Goal: Transaction & Acquisition: Purchase product/service

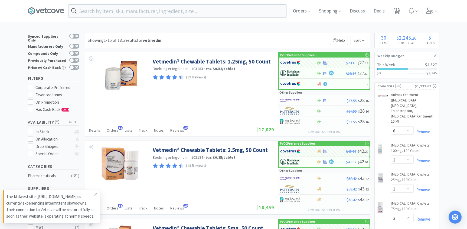
select select "6"
select select "2"
select select "1"
select select "3"
select select "1"
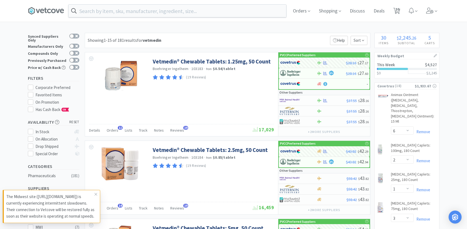
select select "1"
select select "3"
select select "1"
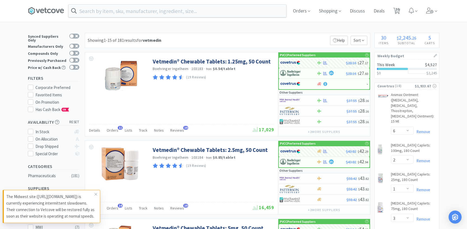
select select "1"
select select "2"
select select "1"
select select "2"
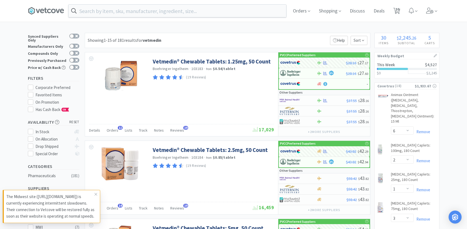
select select "1"
select select "2"
select select "1"
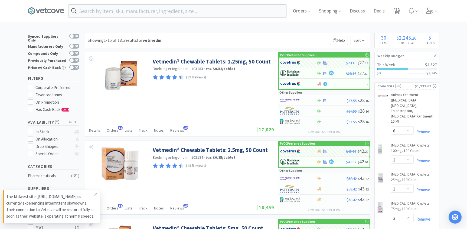
select select "1"
select select "2"
select select "1"
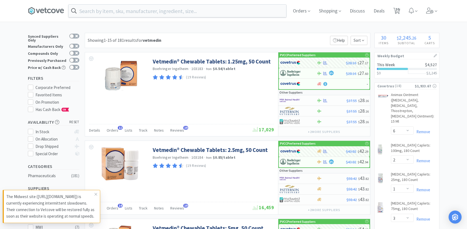
select select "12"
select select "4"
select select "2"
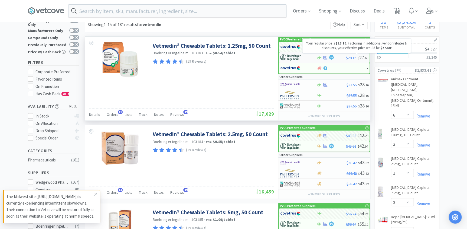
scroll to position [24, 0]
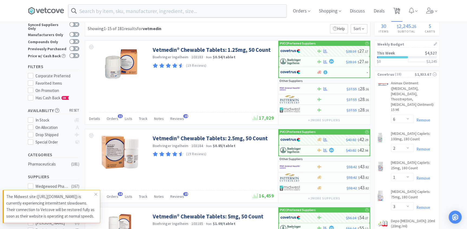
drag, startPoint x: 398, startPoint y: 11, endPoint x: 396, endPoint y: 16, distance: 5.2
click at [398, 11] on span "30" at bounding box center [398, 9] width 4 height 22
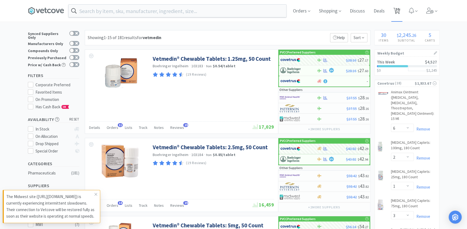
select select "2"
select select "12"
select select "4"
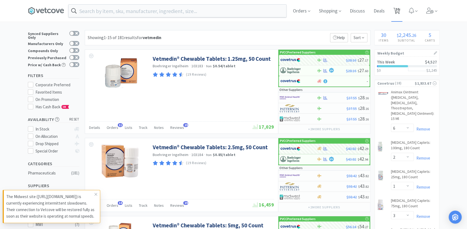
select select "6"
select select "2"
select select "1"
select select "3"
select select "1"
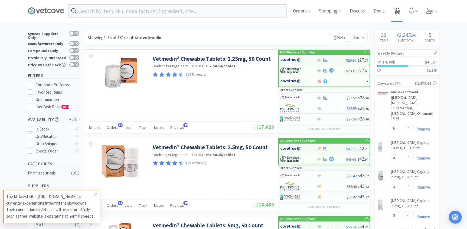
select select "1"
select select "3"
select select "1"
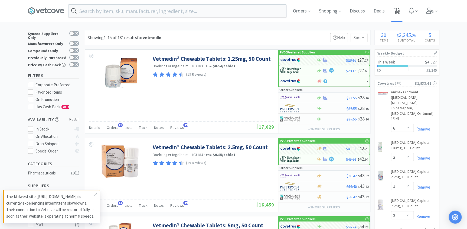
select select "1"
select select "2"
select select "1"
select select "2"
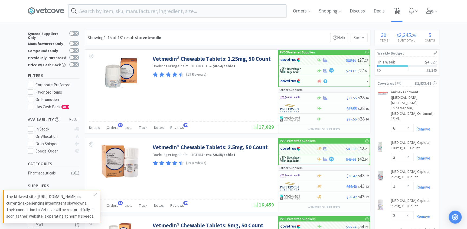
select select "1"
select select "2"
select select "1"
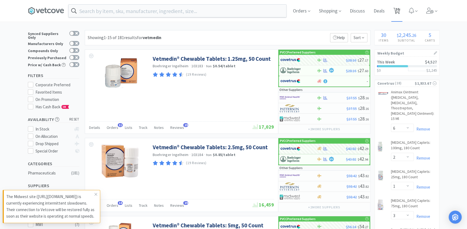
select select "1"
select select "2"
select select "1"
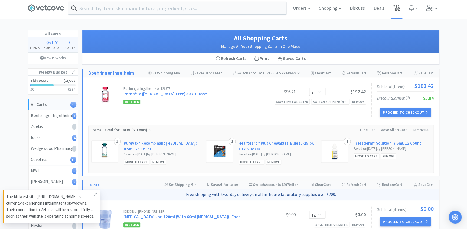
scroll to position [10, 0]
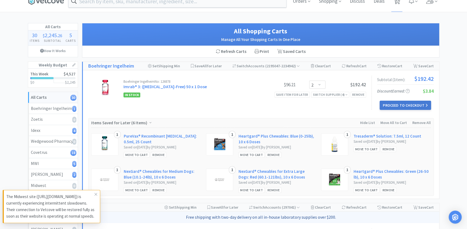
click at [400, 106] on button "Proceed to Checkout" at bounding box center [405, 104] width 51 height 9
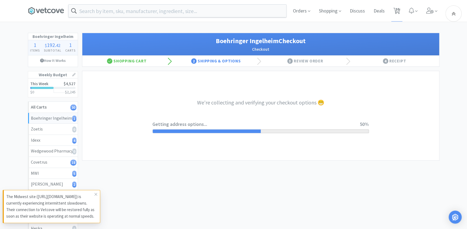
select select "invoice"
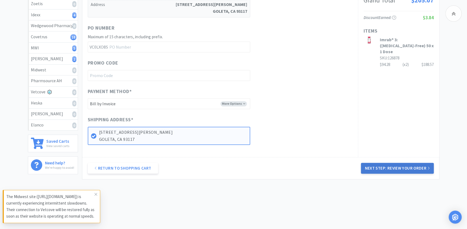
click at [397, 189] on div "Orders Shopping Discuss Discuss Deals Deals 30 30 Boehringer [GEOGRAPHIC_DATA] …" at bounding box center [233, 55] width 467 height 360
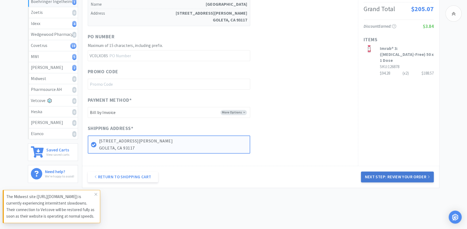
scroll to position [106, 0]
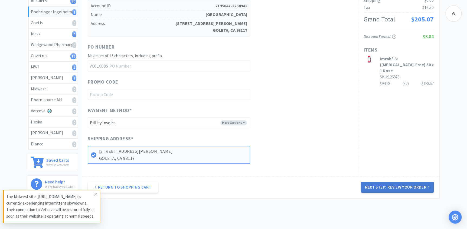
click button "Next Step: Review Your Order" at bounding box center [397, 186] width 73 height 11
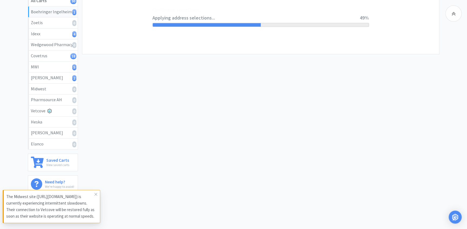
scroll to position [0, 0]
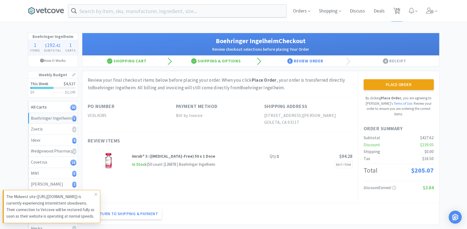
click at [410, 82] on button "Place Order" at bounding box center [399, 84] width 70 height 11
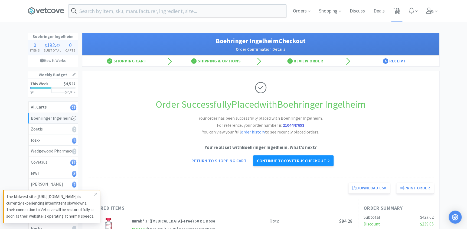
click at [263, 157] on link "Continue to Covetrus checkout" at bounding box center [293, 160] width 80 height 11
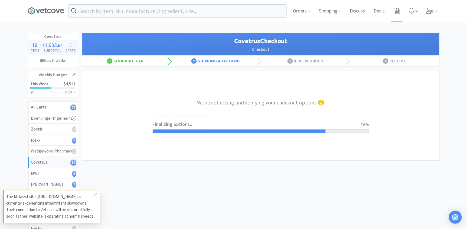
select select "ACCOUNT"
select select "cvt-standard-net"
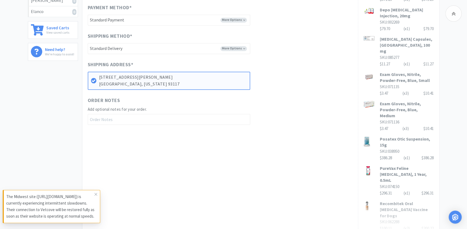
scroll to position [271, 0]
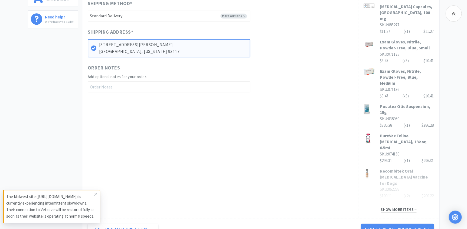
click at [403, 207] on span "Show more items" at bounding box center [399, 209] width 36 height 5
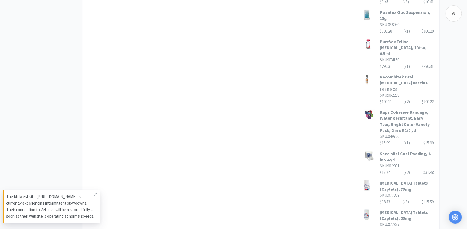
scroll to position [394, 0]
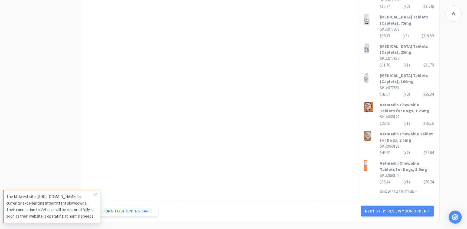
scroll to position [530, 0]
click at [399, 206] on button "Next Step: Review Your Order" at bounding box center [397, 211] width 73 height 11
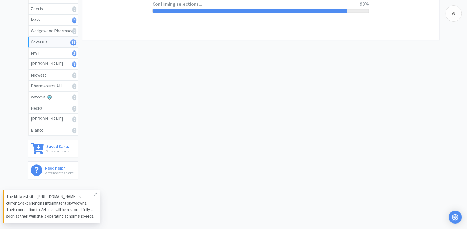
scroll to position [0, 0]
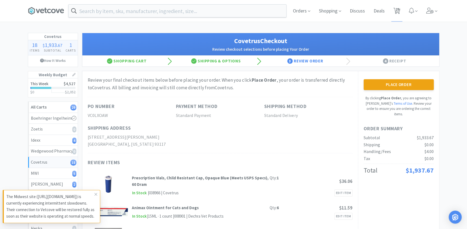
click at [403, 91] on div "Place Order By clicking Place Order , you are agreeing to Vetcove's Terms of Us…" at bounding box center [399, 97] width 70 height 37
click at [399, 89] on button "Place Order" at bounding box center [399, 84] width 70 height 11
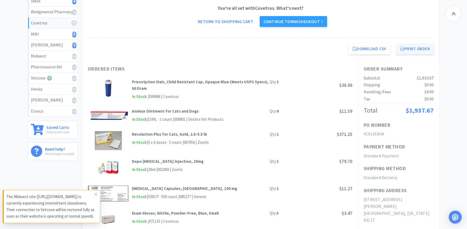
scroll to position [148, 0]
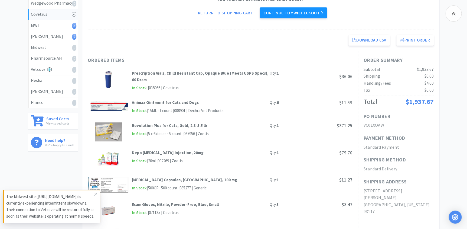
click at [296, 14] on link "Continue to MWI checkout" at bounding box center [293, 12] width 67 height 11
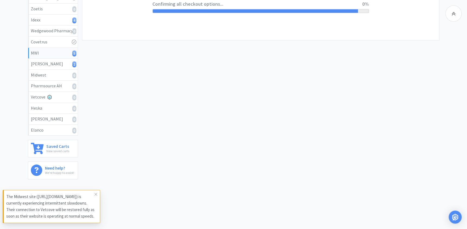
select select "STD_"
select select "FVS"
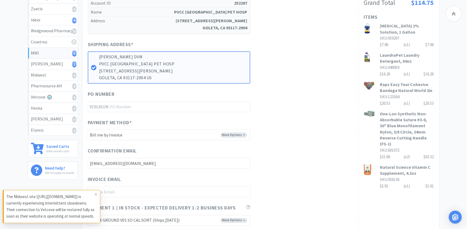
scroll to position [0, 0]
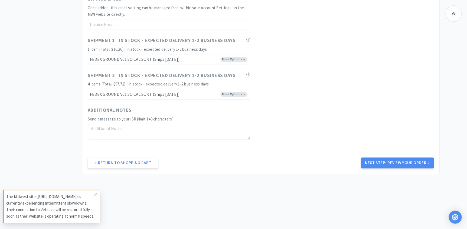
click at [389, 164] on button "Next Step: Review Your Order" at bounding box center [397, 162] width 73 height 11
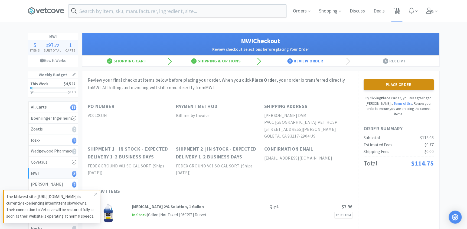
click at [395, 83] on button "Place Order" at bounding box center [399, 84] width 70 height 11
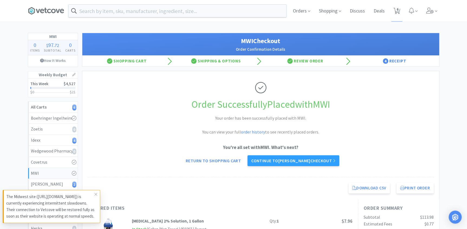
scroll to position [49, 0]
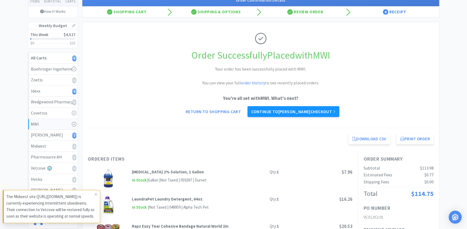
click at [307, 106] on link "Continue to [PERSON_NAME] checkout" at bounding box center [293, 111] width 92 height 11
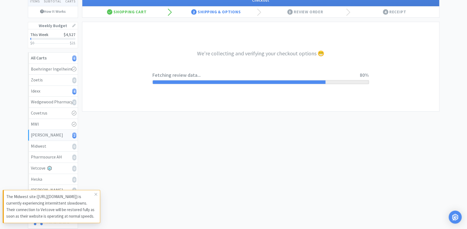
select select "1"
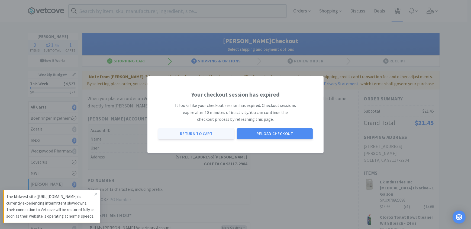
click at [204, 135] on button "Return to Cart" at bounding box center [196, 133] width 76 height 11
select select "12"
select select "4"
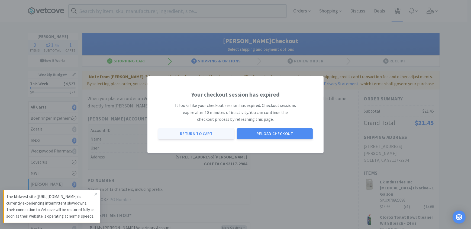
select select "1"
